Goal: Task Accomplishment & Management: Manage account settings

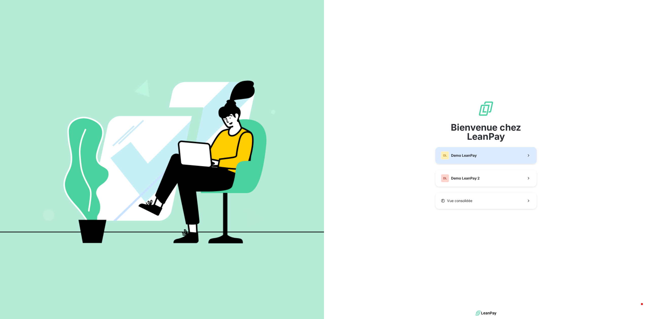
click at [483, 155] on button "DL Demo LeanPay" at bounding box center [486, 155] width 101 height 17
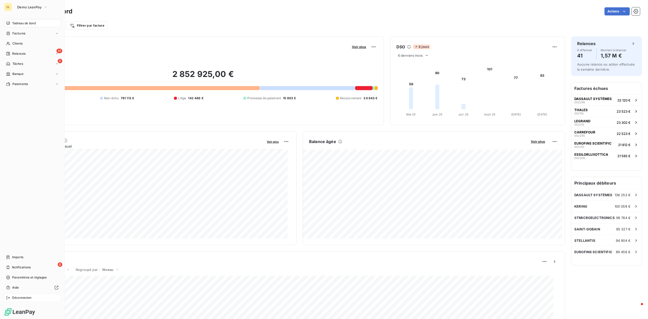
click at [12, 298] on div "Déconnexion" at bounding box center [32, 298] width 56 height 8
